Goal: Task Accomplishment & Management: Use online tool/utility

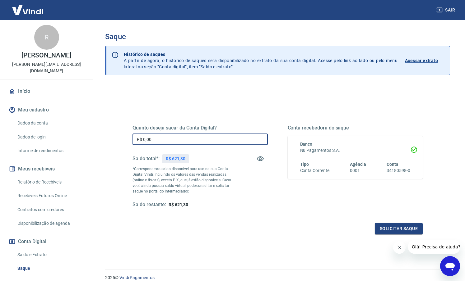
drag, startPoint x: 156, startPoint y: 142, endPoint x: 106, endPoint y: 136, distance: 50.7
click at [106, 136] on div "Quanto deseja sacar da Conta Digital? R$ 0,00 ​ Saldo total*: R$ 621,30 *Corres…" at bounding box center [277, 196] width 345 height 222
type input "R$ 621,30"
click at [388, 231] on button "Solicitar saque" at bounding box center [399, 229] width 48 height 12
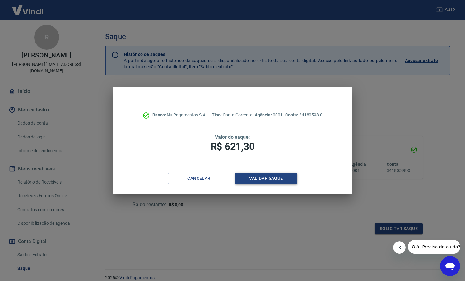
click at [284, 183] on button "Validar saque" at bounding box center [266, 179] width 62 height 12
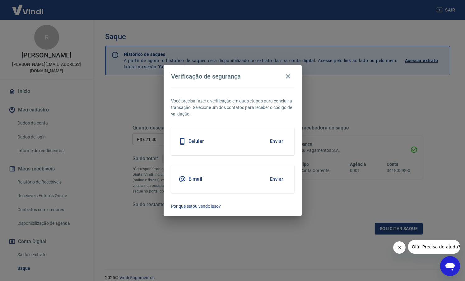
click at [282, 180] on button "Enviar" at bounding box center [276, 179] width 20 height 13
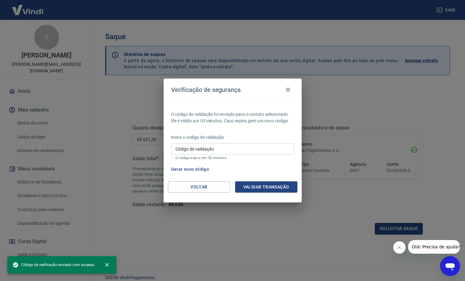
click at [239, 148] on input "Código de validação" at bounding box center [232, 149] width 123 height 12
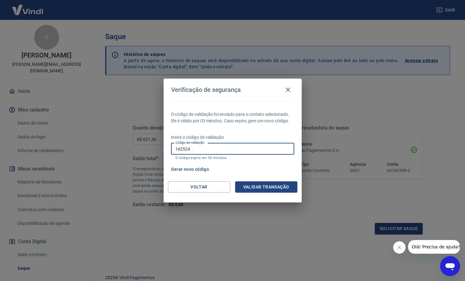
type input "142524"
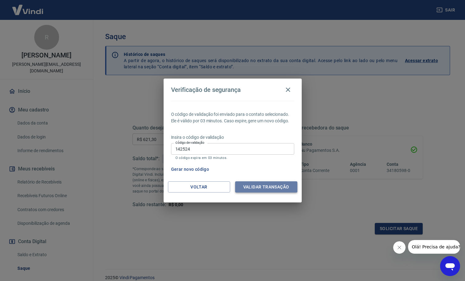
click at [254, 191] on button "Validar transação" at bounding box center [266, 188] width 62 height 12
click at [400, 251] on button "Fechar mensagem da empresa" at bounding box center [399, 248] width 12 height 12
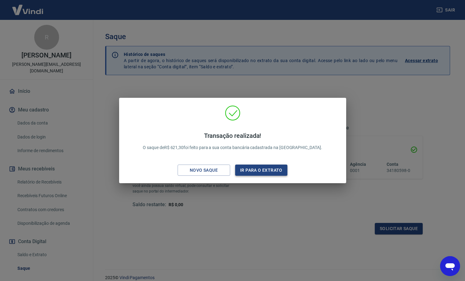
click at [259, 172] on button "Ir para o extrato" at bounding box center [261, 171] width 53 height 12
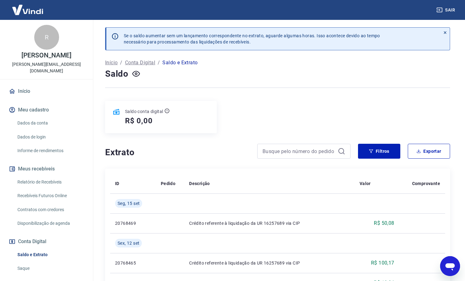
click at [336, 70] on div "Saldo" at bounding box center [277, 74] width 345 height 12
click at [9, 86] on link "Início" at bounding box center [46, 92] width 78 height 14
